Goal: Information Seeking & Learning: Learn about a topic

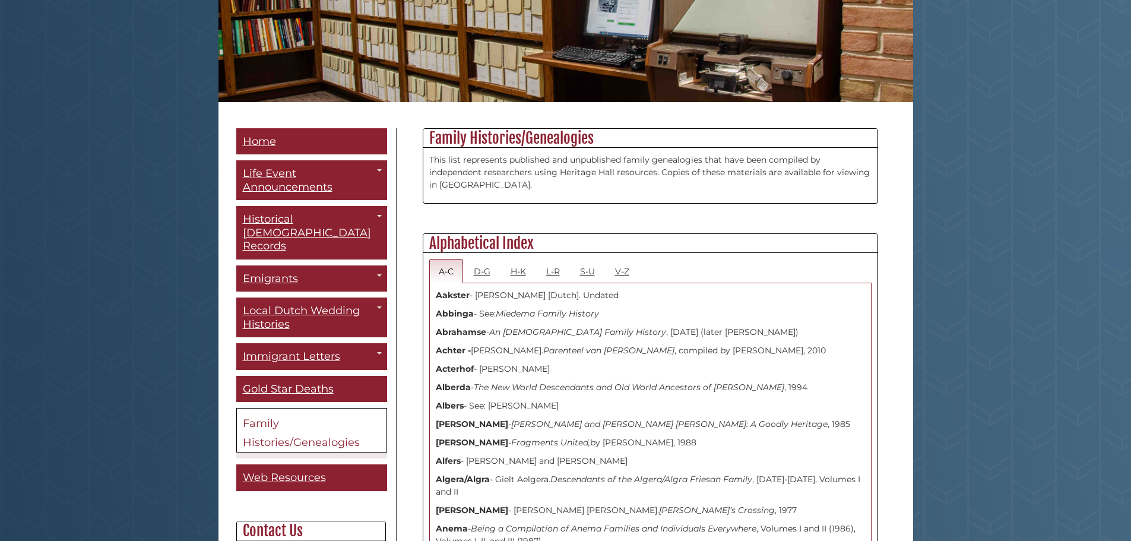
scroll to position [238, 0]
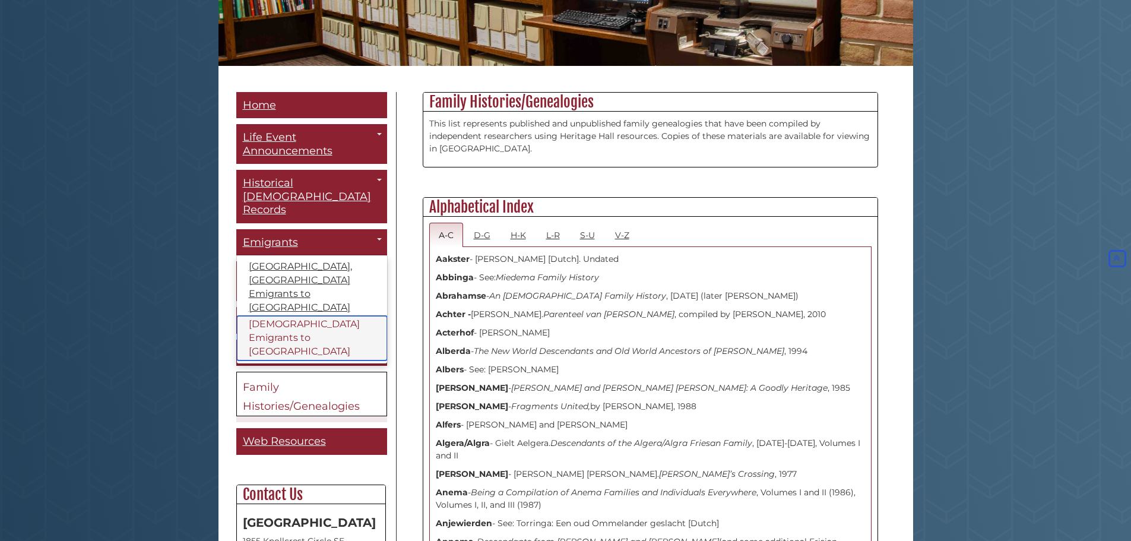
click at [287, 316] on link "[DEMOGRAPHIC_DATA] Emigrants to [GEOGRAPHIC_DATA]" at bounding box center [312, 338] width 150 height 45
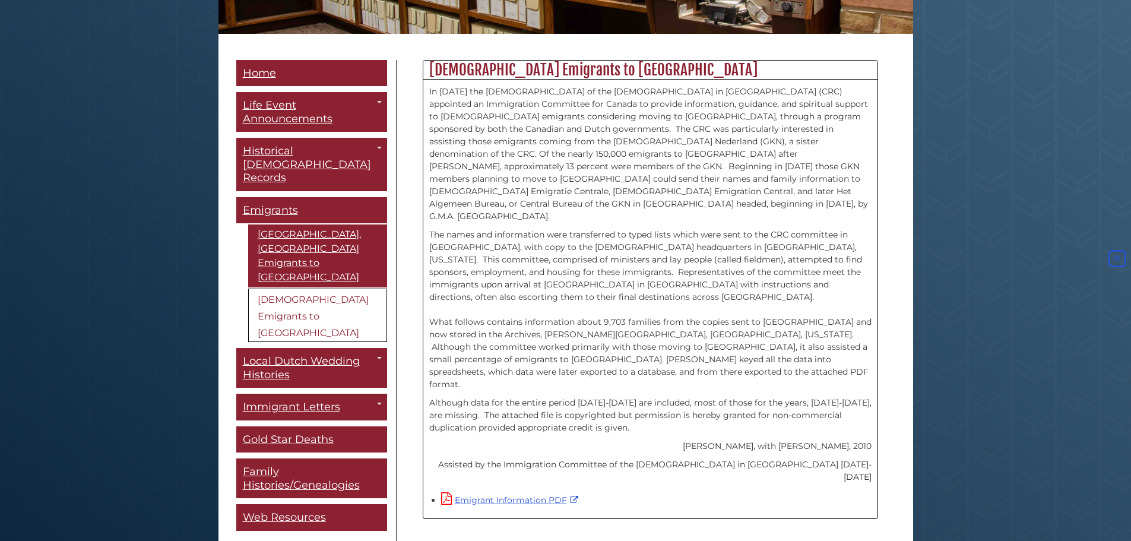
scroll to position [297, 0]
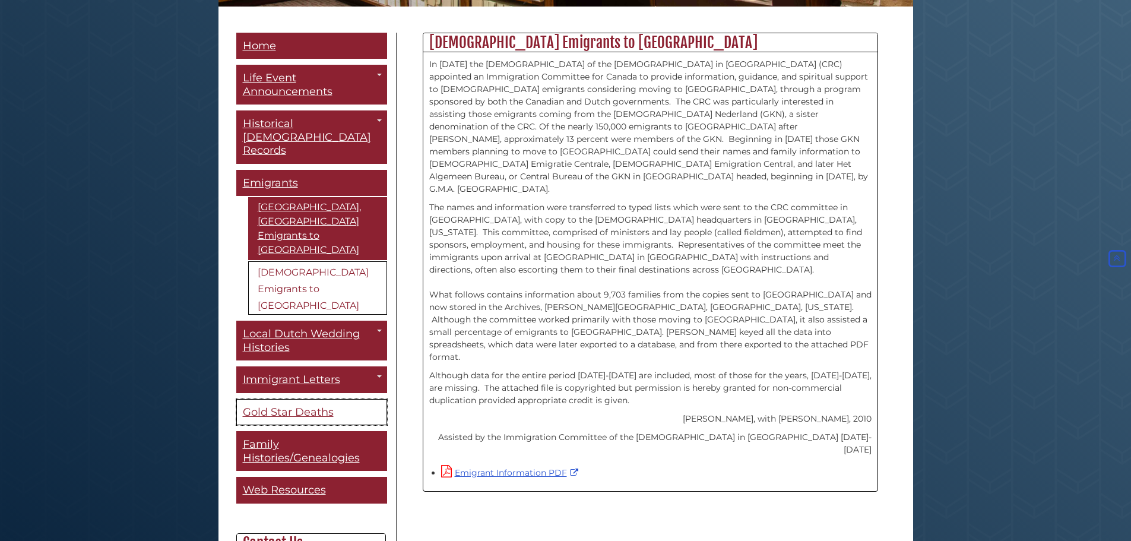
click at [283, 406] on span "Gold Star Deaths" at bounding box center [288, 412] width 91 height 13
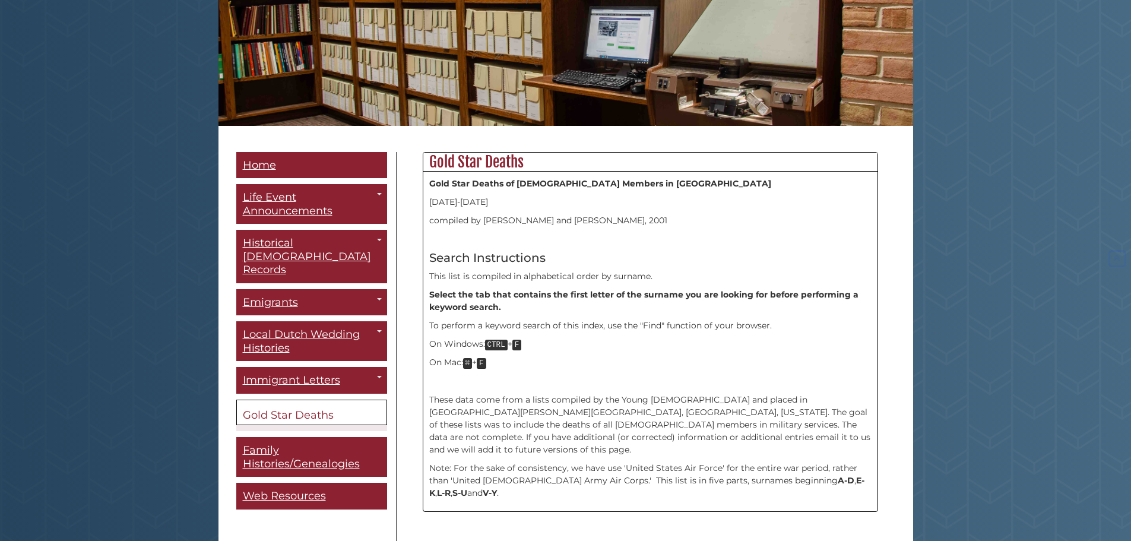
scroll to position [178, 0]
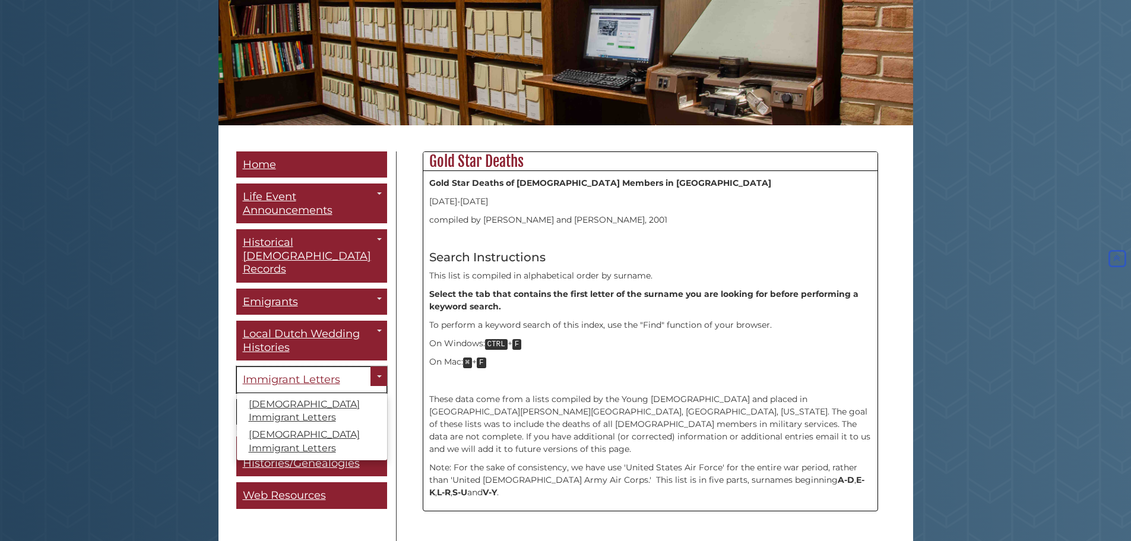
click at [327, 373] on span "Immigrant Letters" at bounding box center [291, 379] width 97 height 13
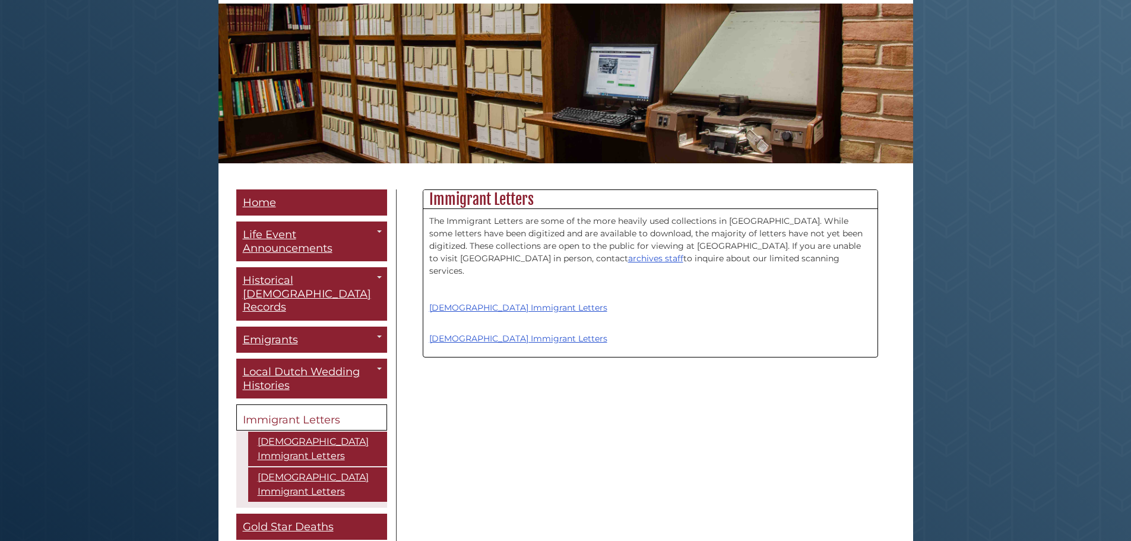
scroll to position [178, 0]
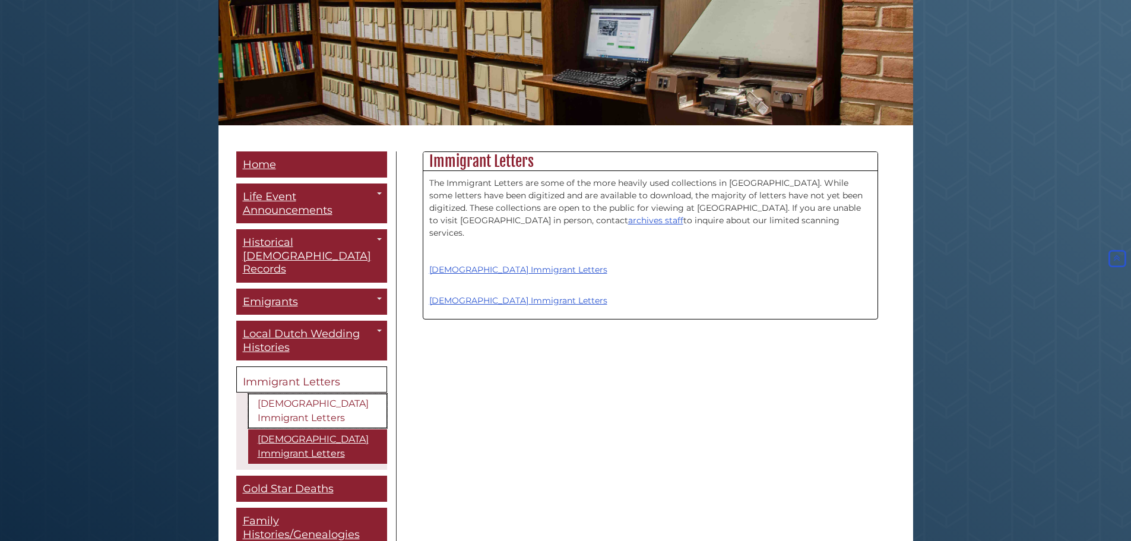
click at [282, 394] on link "[DEMOGRAPHIC_DATA] Immigrant Letters" at bounding box center [317, 411] width 139 height 34
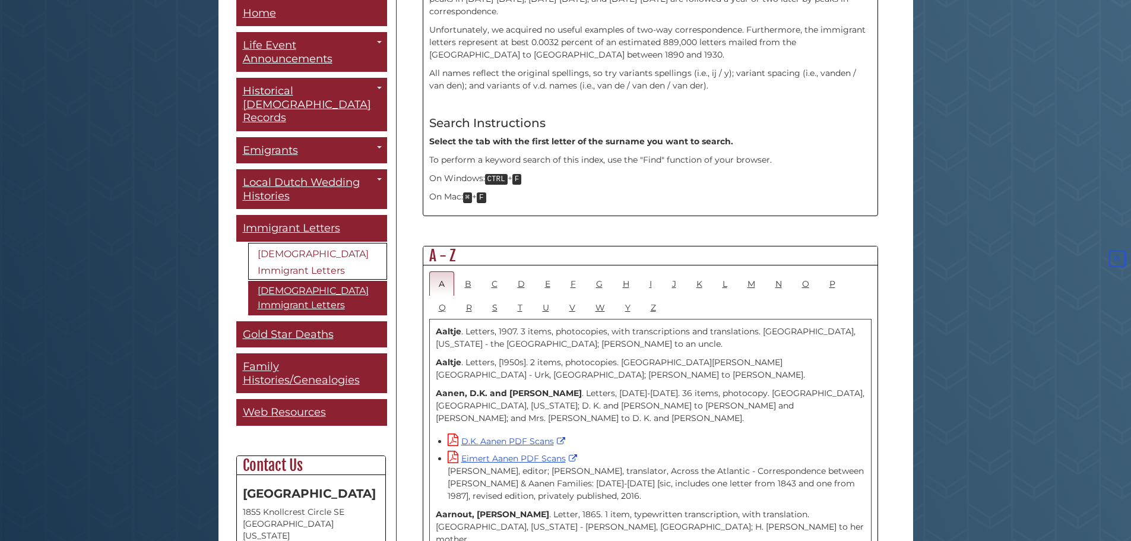
scroll to position [535, 0]
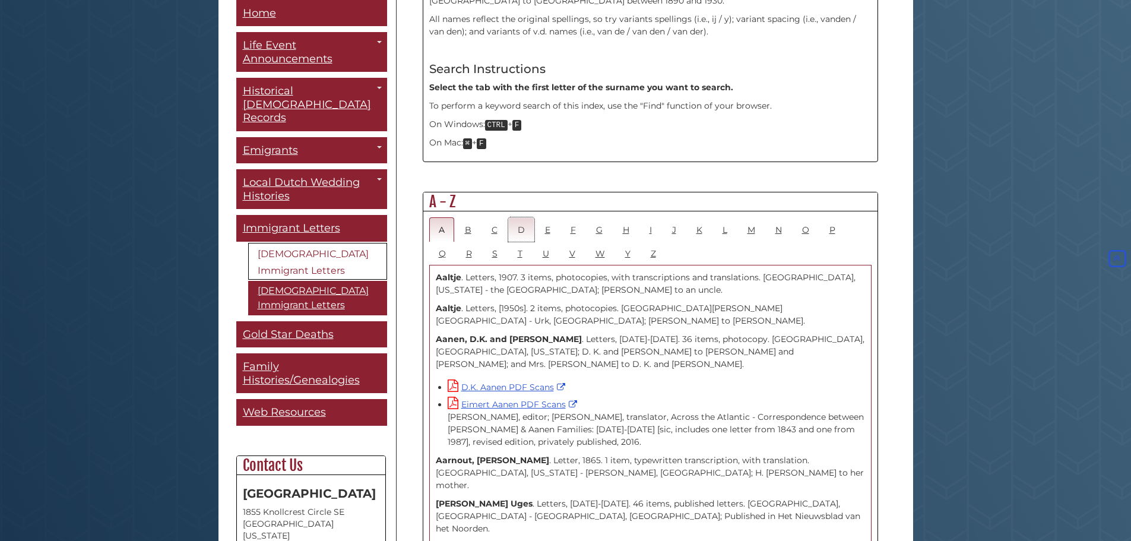
click at [526, 217] on link "D" at bounding box center [521, 229] width 26 height 24
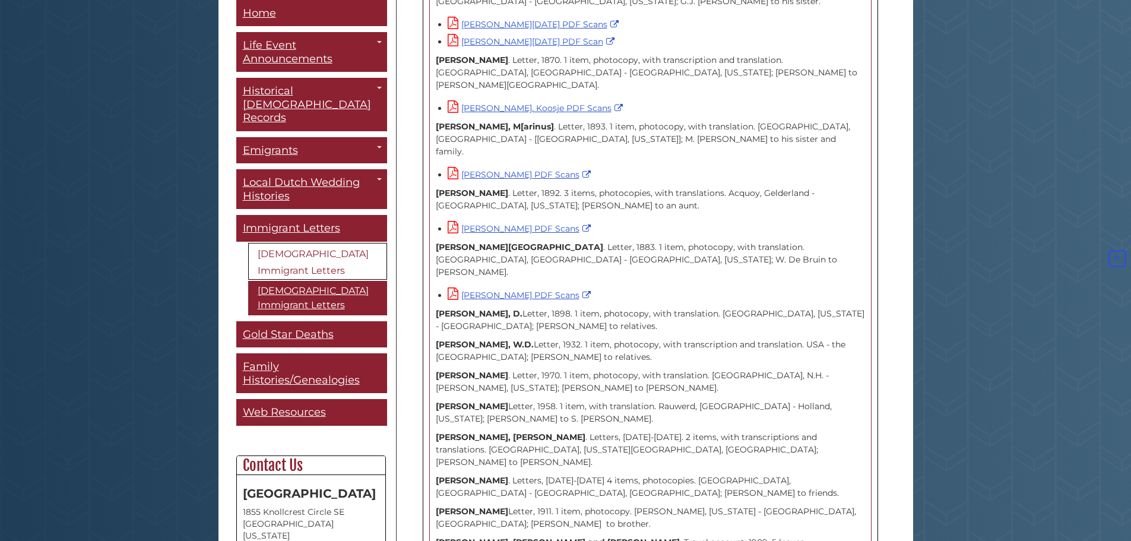
scroll to position [1544, 0]
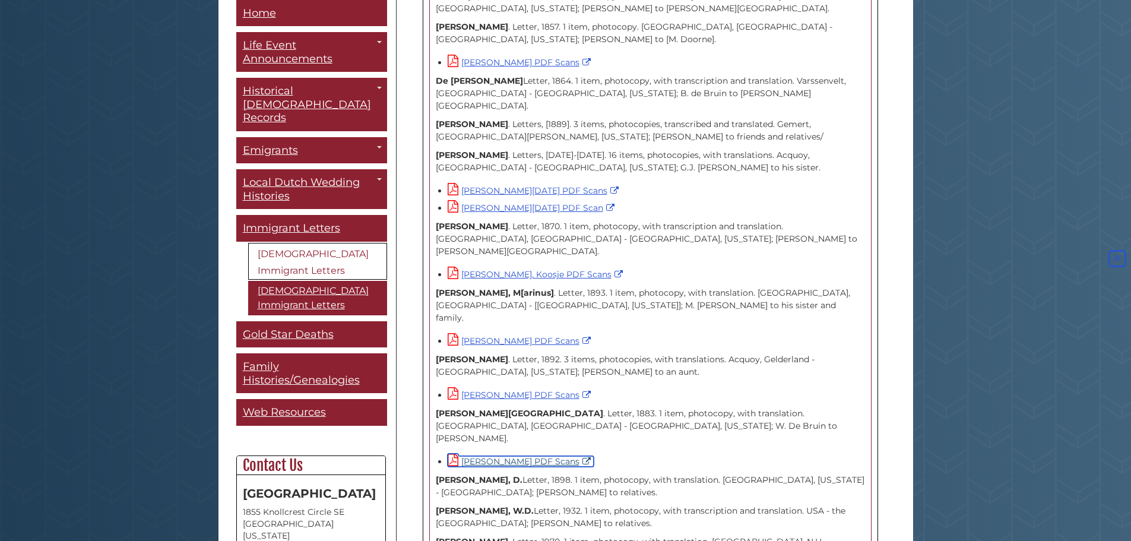
click at [509, 456] on link "[PERSON_NAME] PDF Scans" at bounding box center [521, 461] width 146 height 11
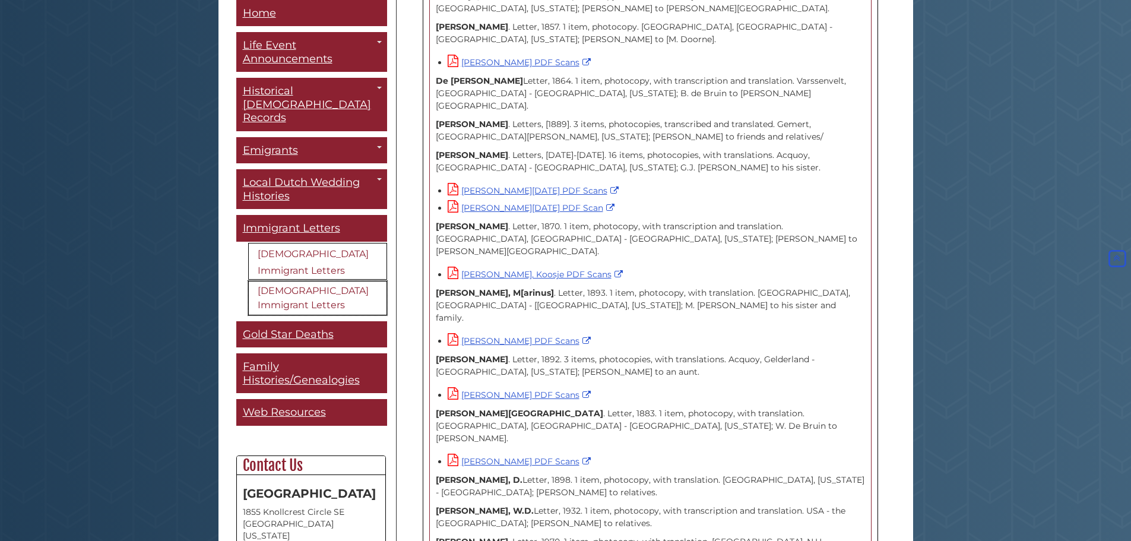
click at [296, 281] on link "[DEMOGRAPHIC_DATA] Immigrant Letters" at bounding box center [317, 298] width 139 height 34
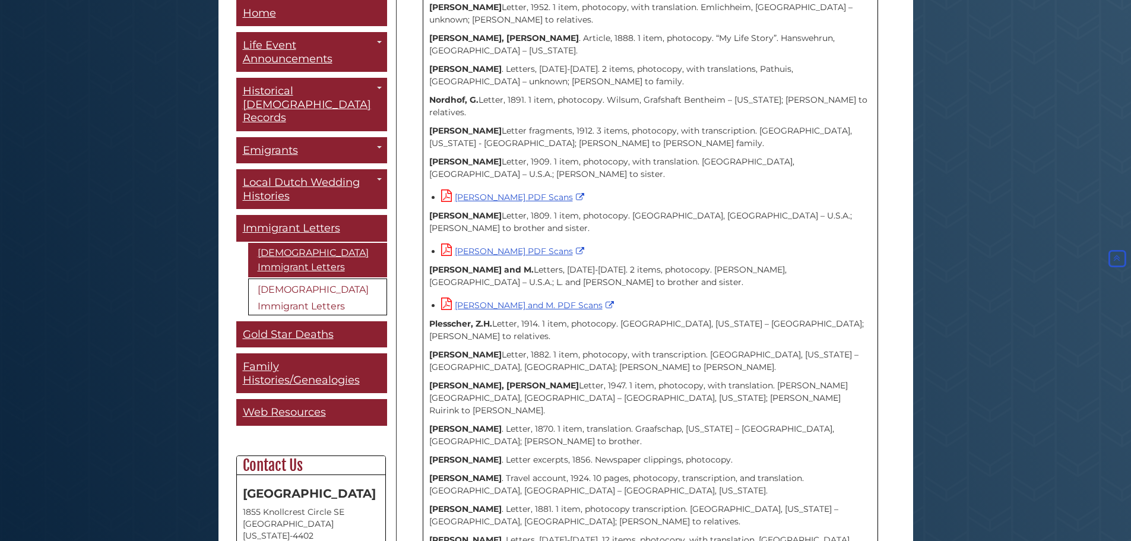
scroll to position [1972, 0]
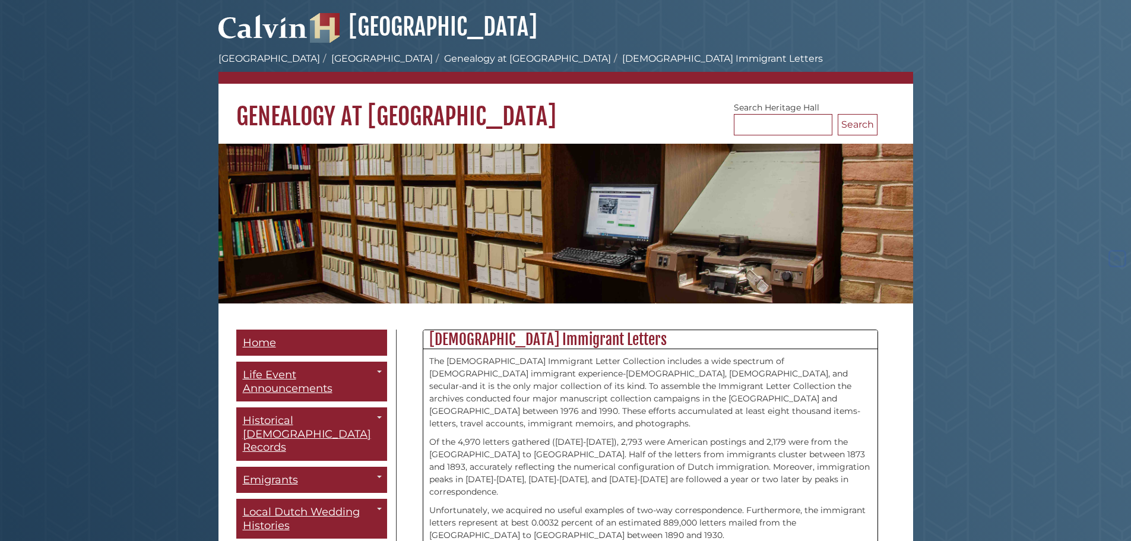
scroll to position [1544, 0]
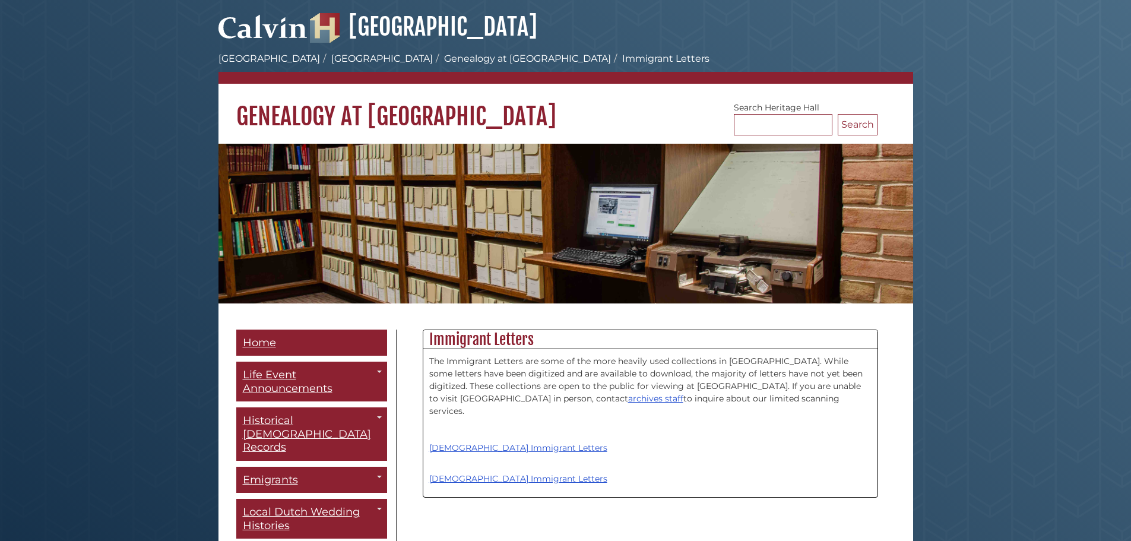
scroll to position [178, 0]
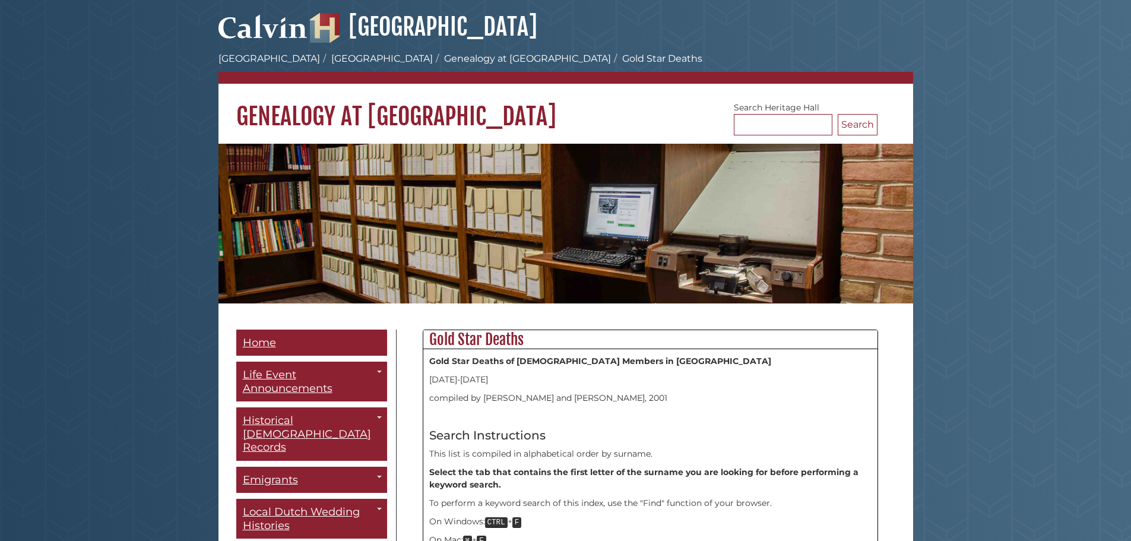
scroll to position [178, 0]
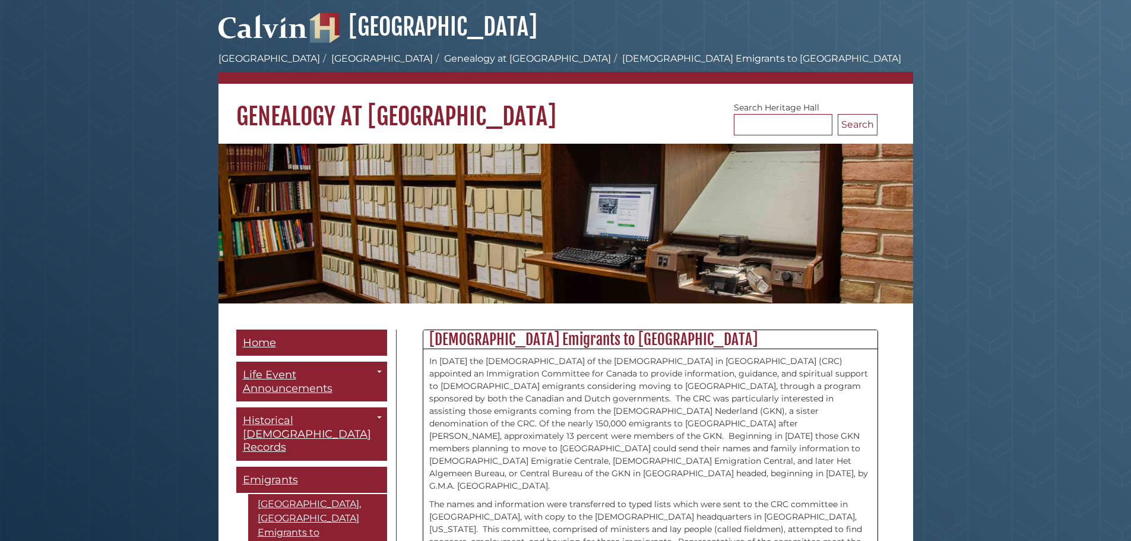
scroll to position [297, 0]
